Goal: Information Seeking & Learning: Learn about a topic

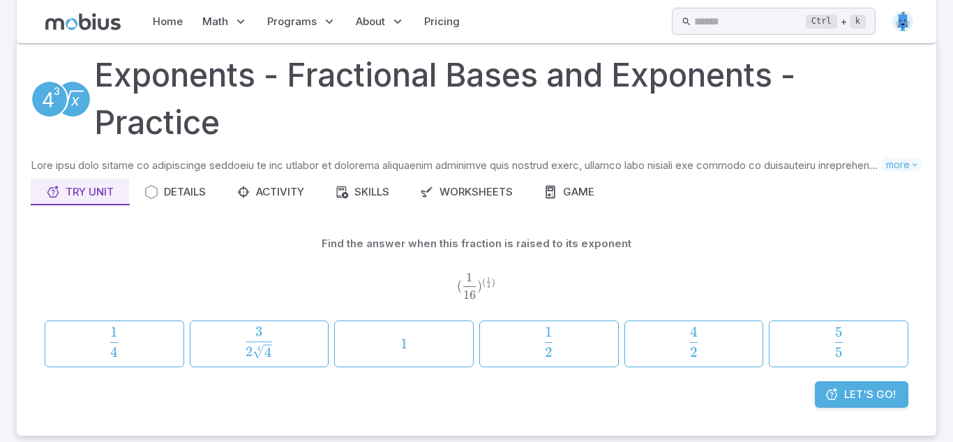
scroll to position [22, 0]
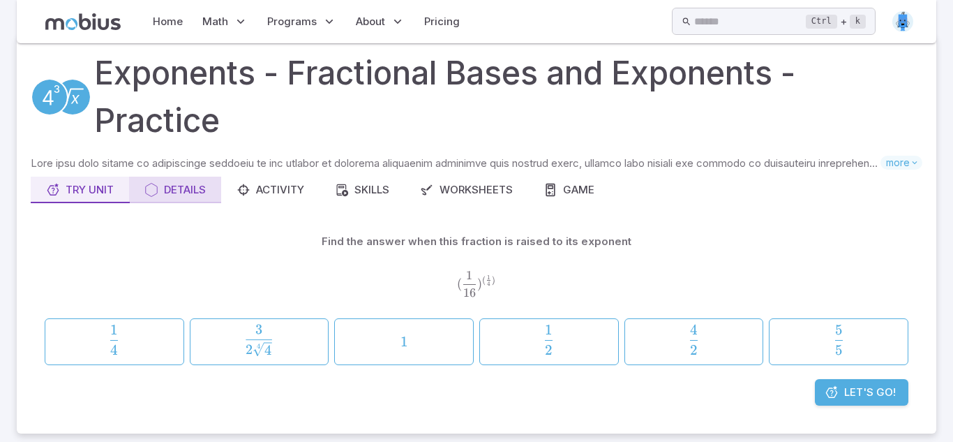
click at [172, 184] on button "Details" at bounding box center [175, 190] width 92 height 27
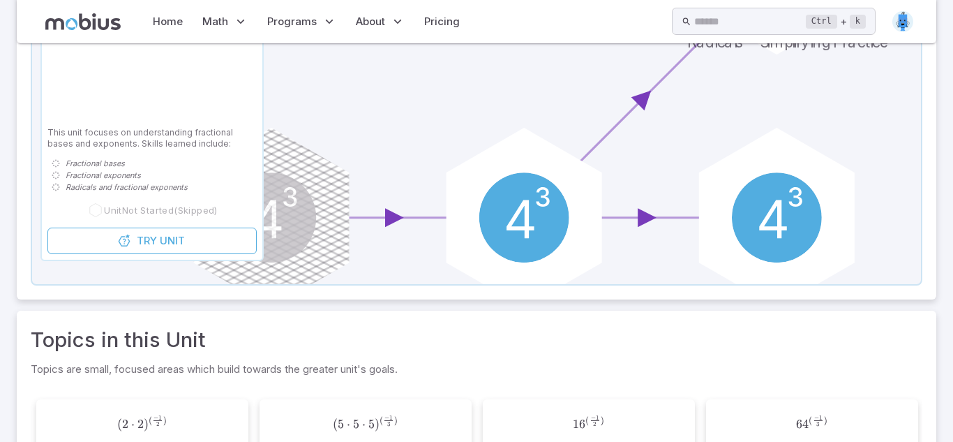
scroll to position [258, 0]
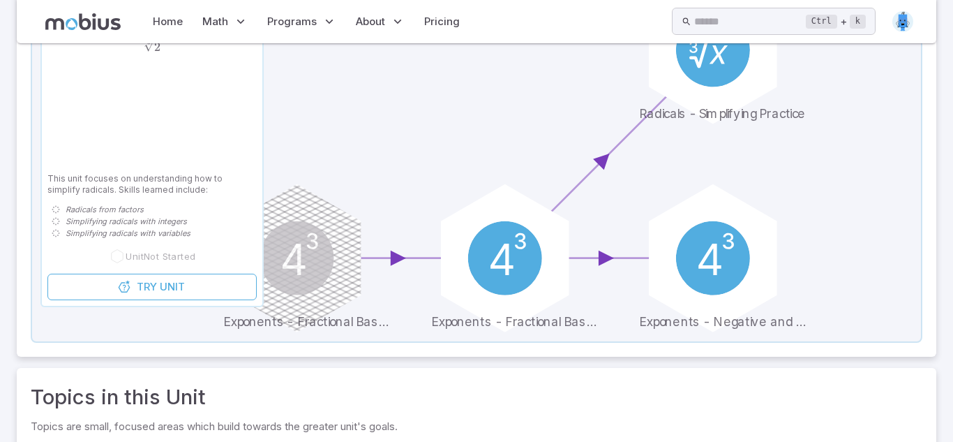
drag, startPoint x: 953, startPoint y: 134, endPoint x: 944, endPoint y: 251, distance: 116.9
click at [944, 251] on section "Exponents - Fractional Bases and Exponents - Practice Skills you will learn inc…" at bounding box center [476, 292] width 953 height 1015
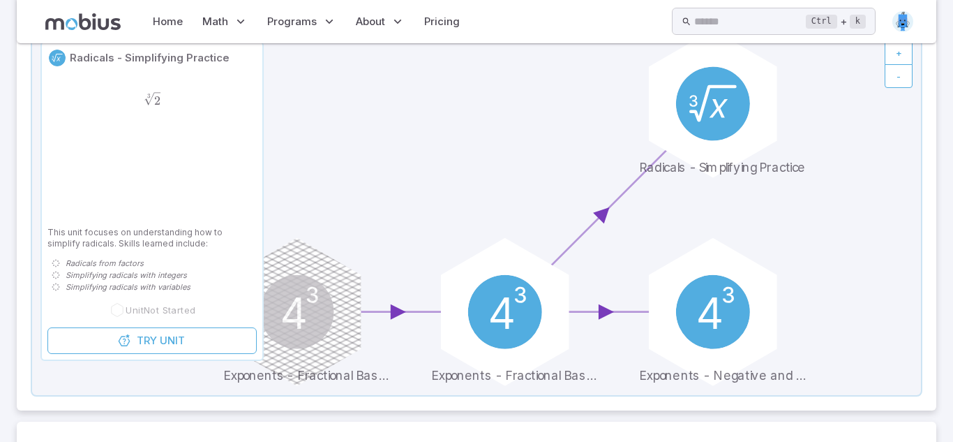
scroll to position [0, 0]
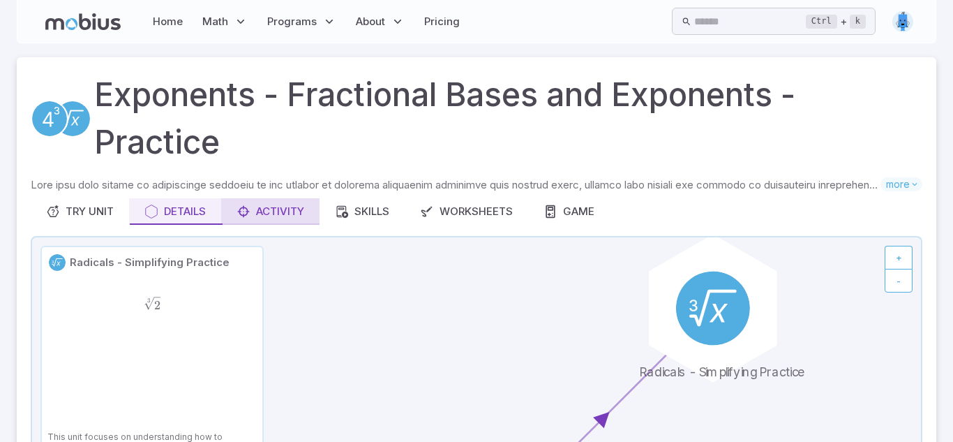
click at [244, 207] on icon "button" at bounding box center [244, 212] width 14 height 14
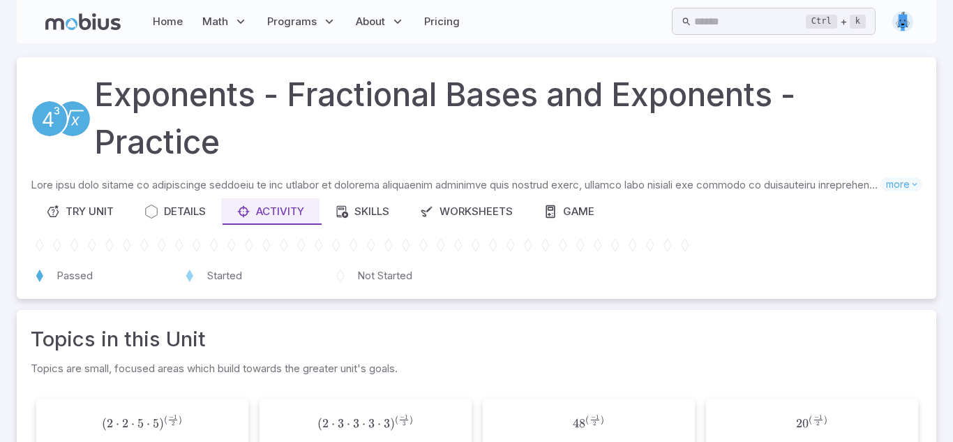
click at [51, 196] on div "Skills you will learn include: Fractional bases Fractional exponents Radicals a…" at bounding box center [477, 230] width 892 height 107
click at [67, 213] on div "Try Unit" at bounding box center [80, 211] width 68 height 15
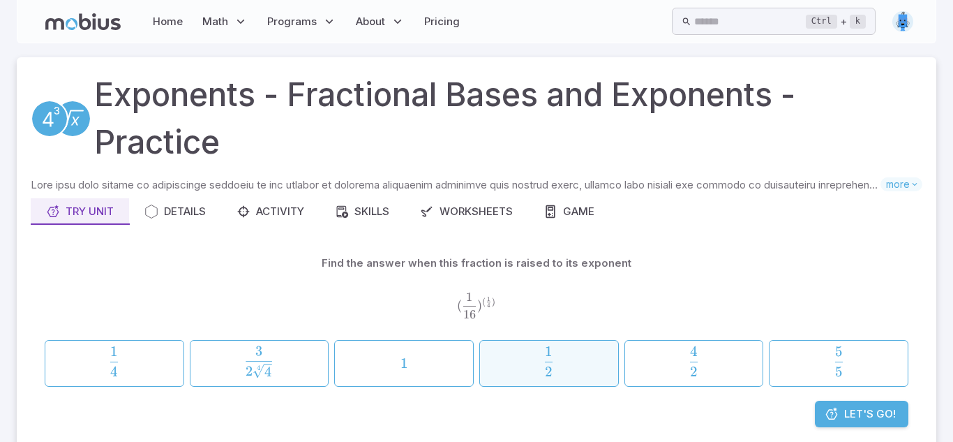
click at [577, 352] on span "2 1 ​" at bounding box center [548, 360] width 129 height 29
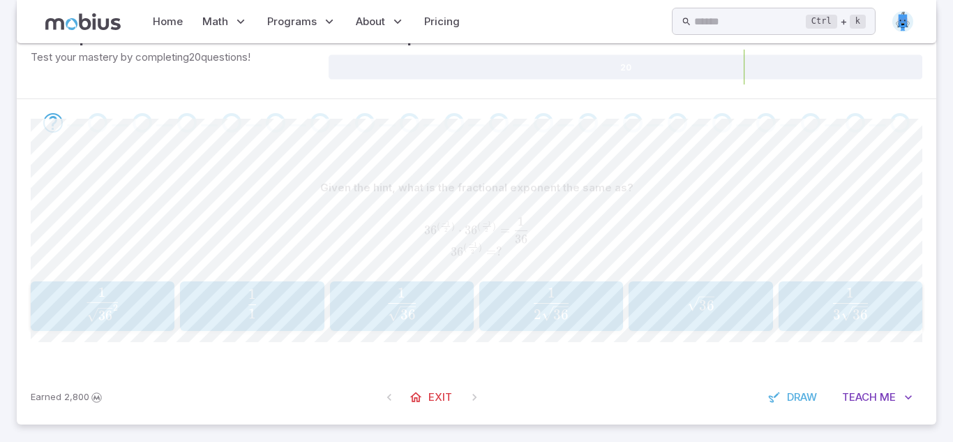
scroll to position [246, 0]
